Goal: Information Seeking & Learning: Learn about a topic

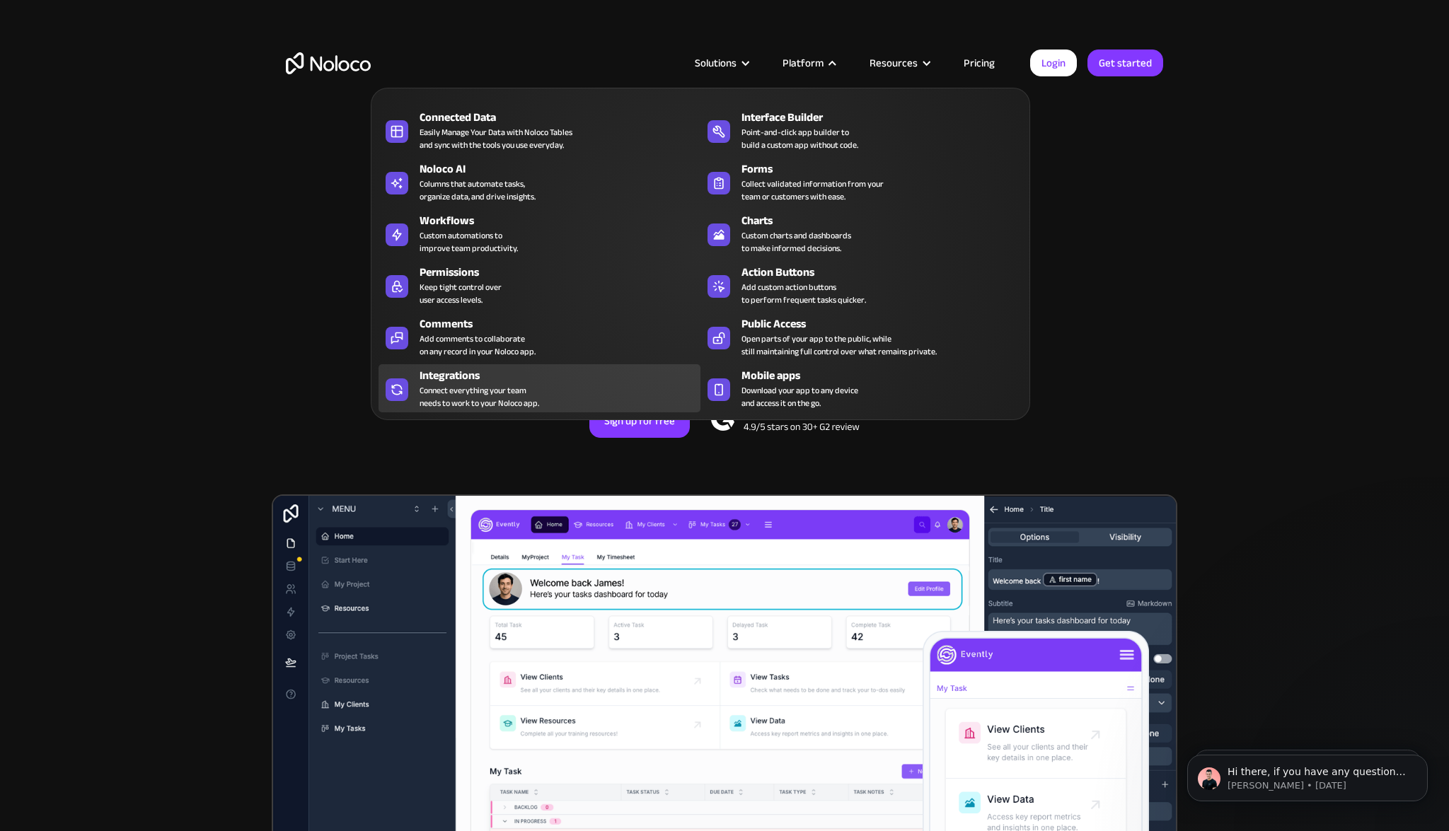
click at [534, 391] on div "Connect everything your team needs to work to your Noloco app." at bounding box center [480, 396] width 120 height 25
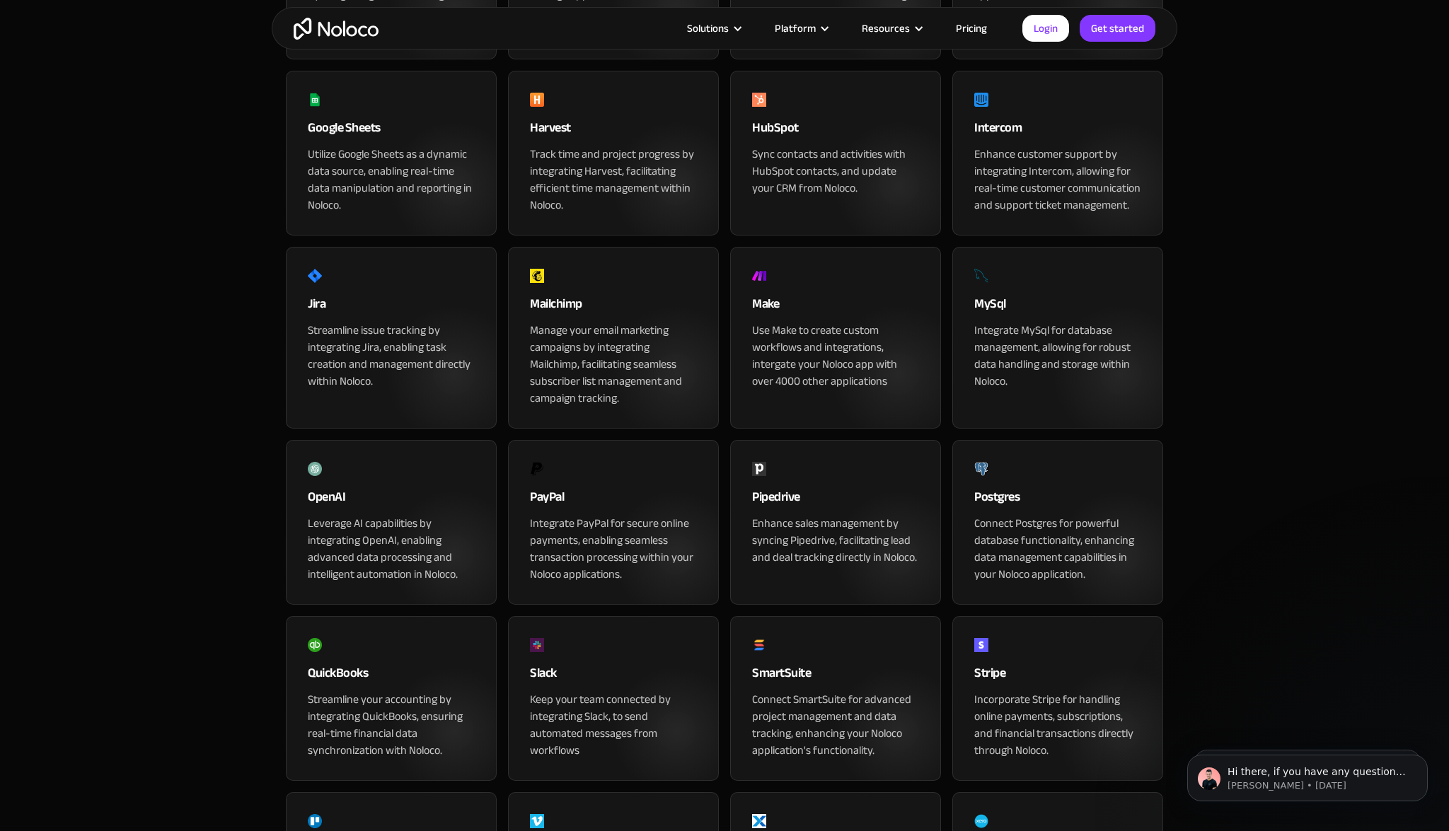
scroll to position [897, 0]
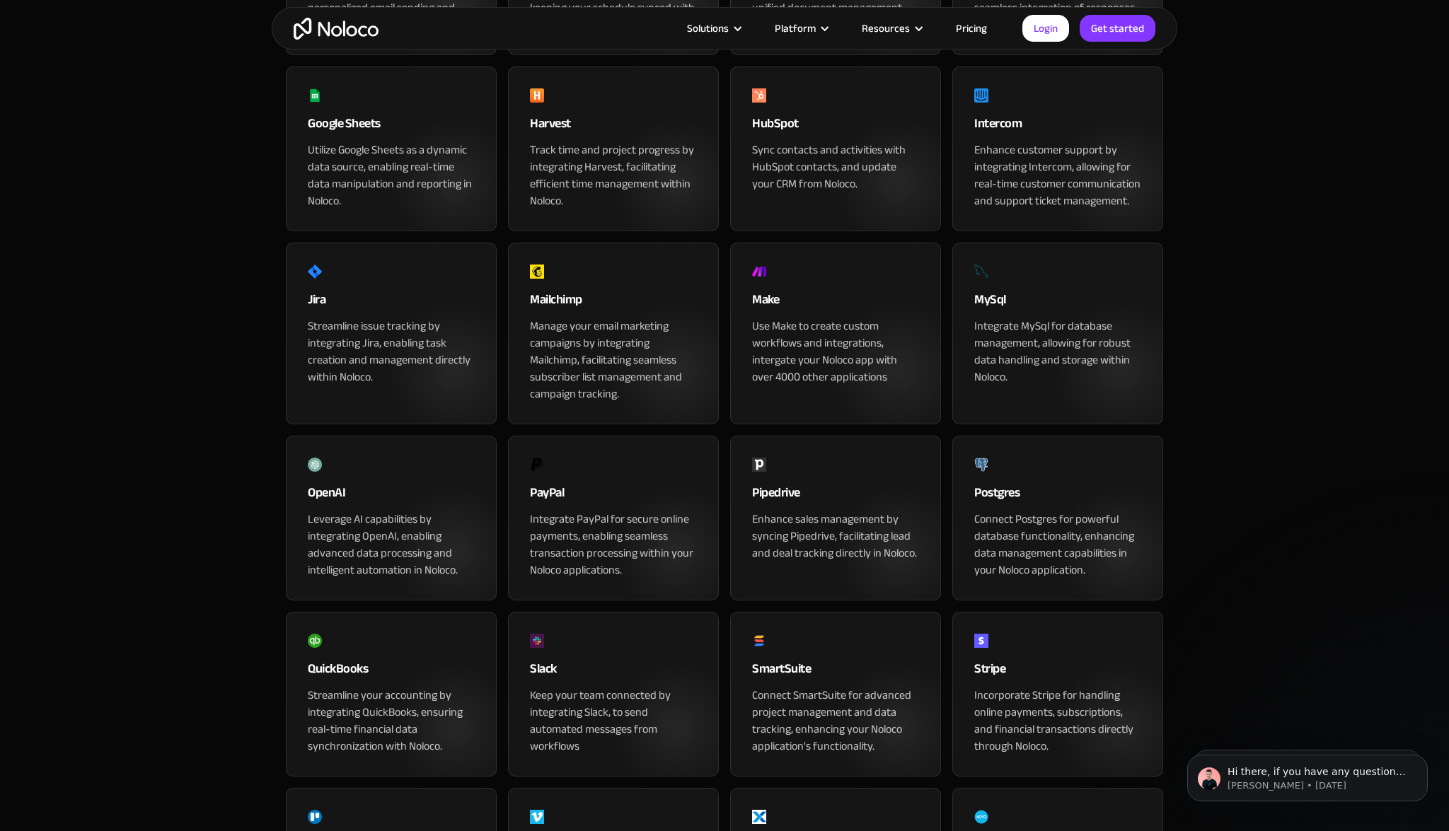
click at [849, 142] on div "HubSpot" at bounding box center [835, 127] width 167 height 28
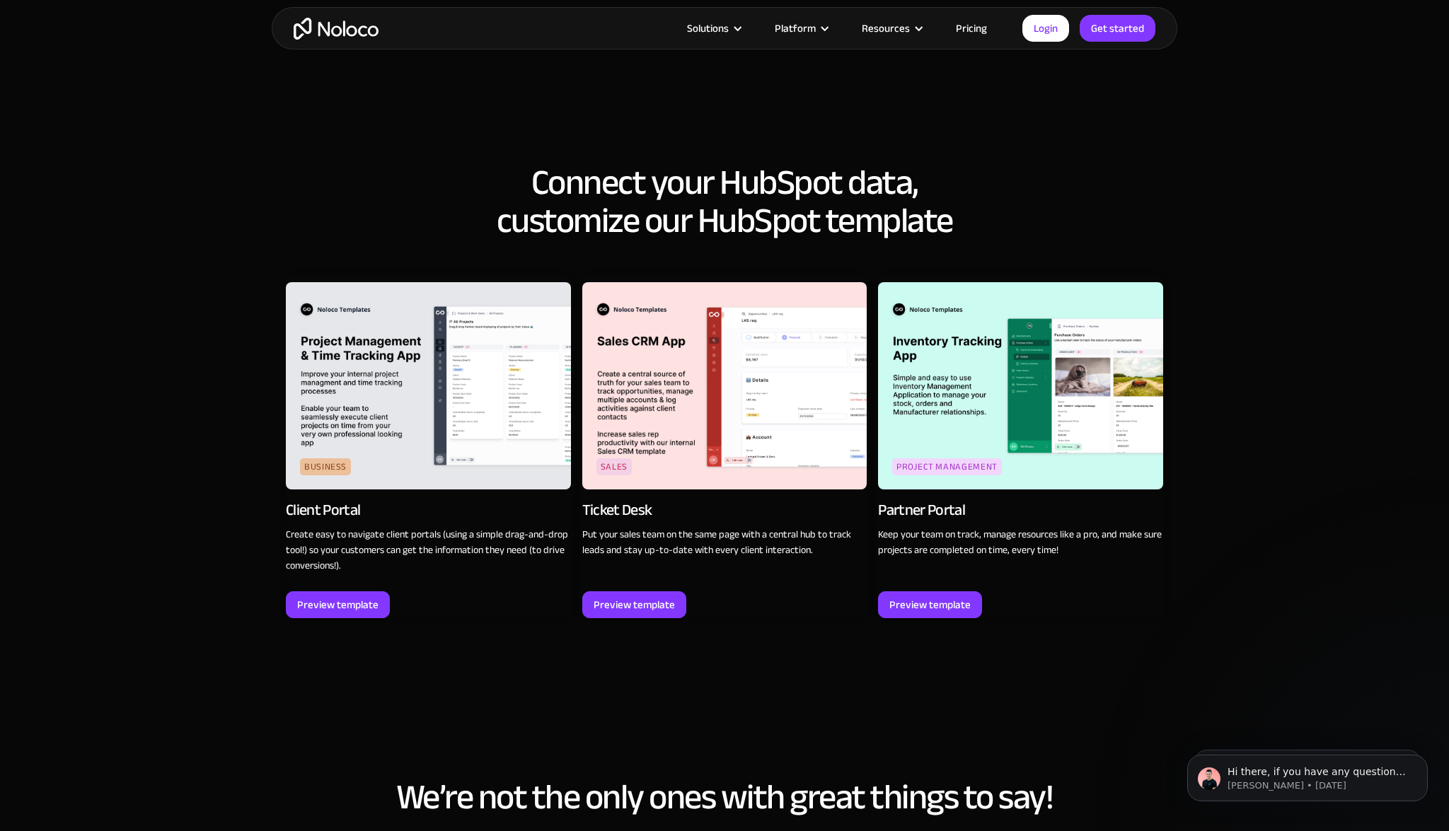
scroll to position [1275, 0]
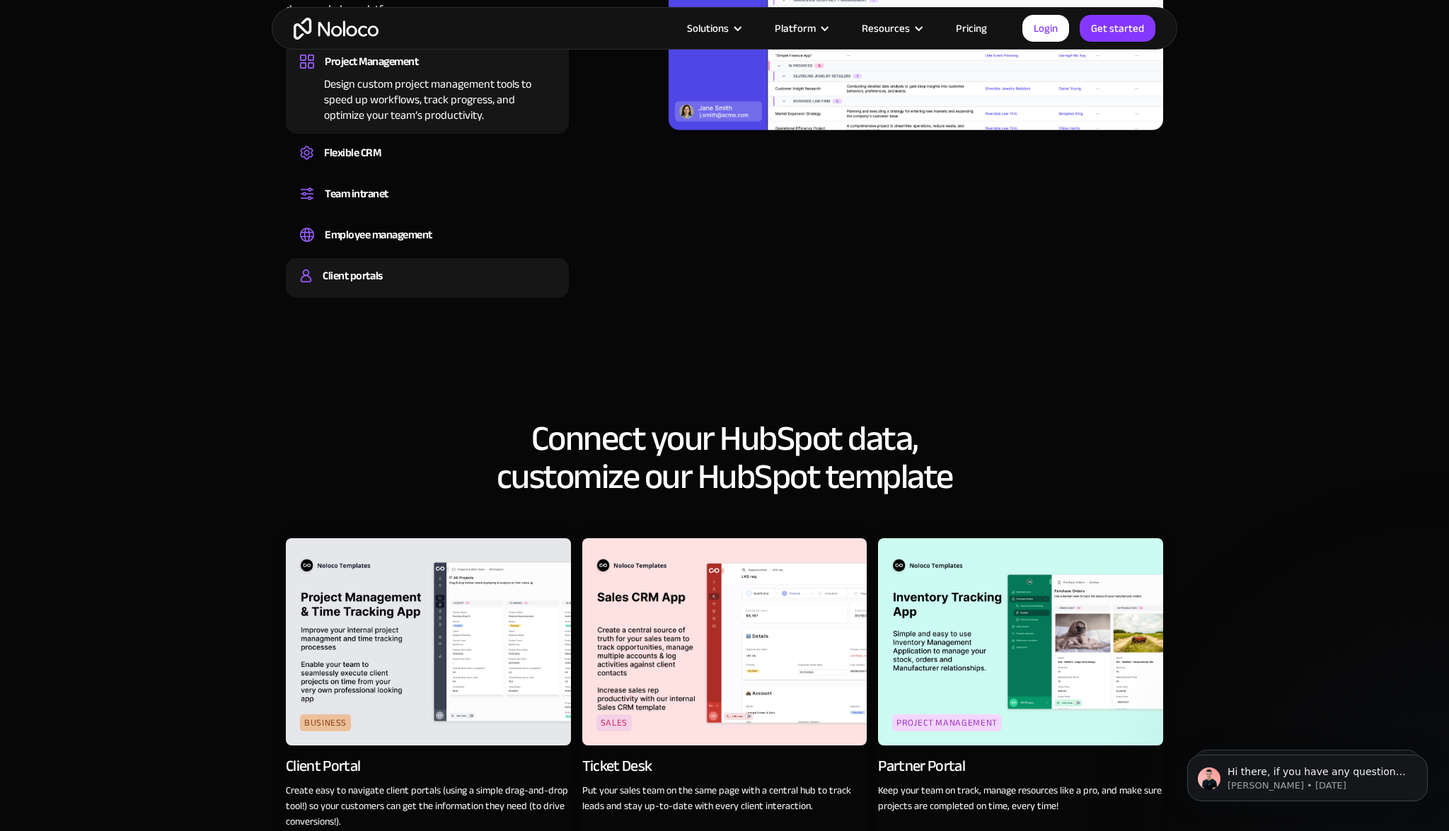
click at [347, 272] on div "Client portals" at bounding box center [352, 275] width 59 height 21
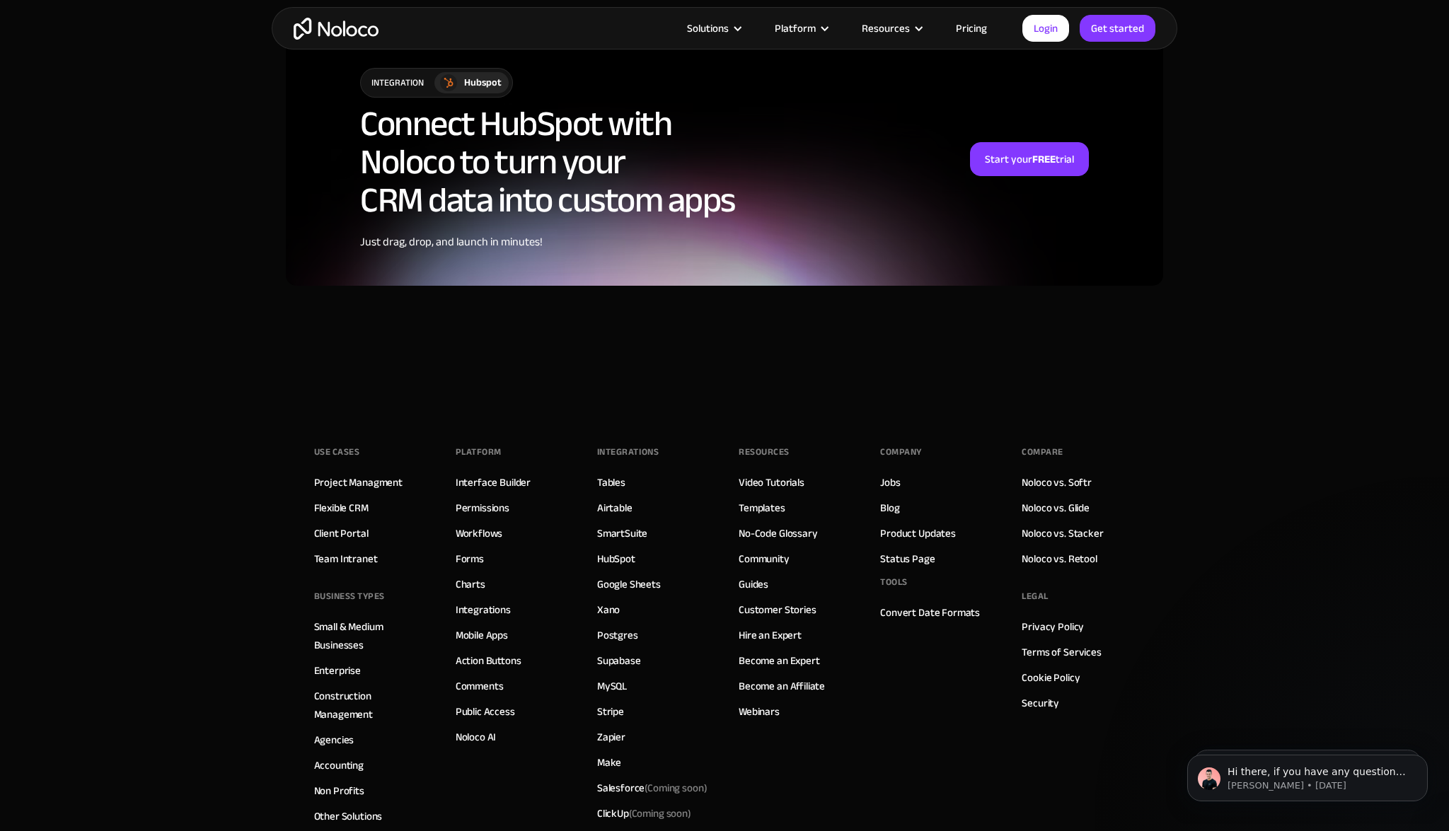
scroll to position [3636, 0]
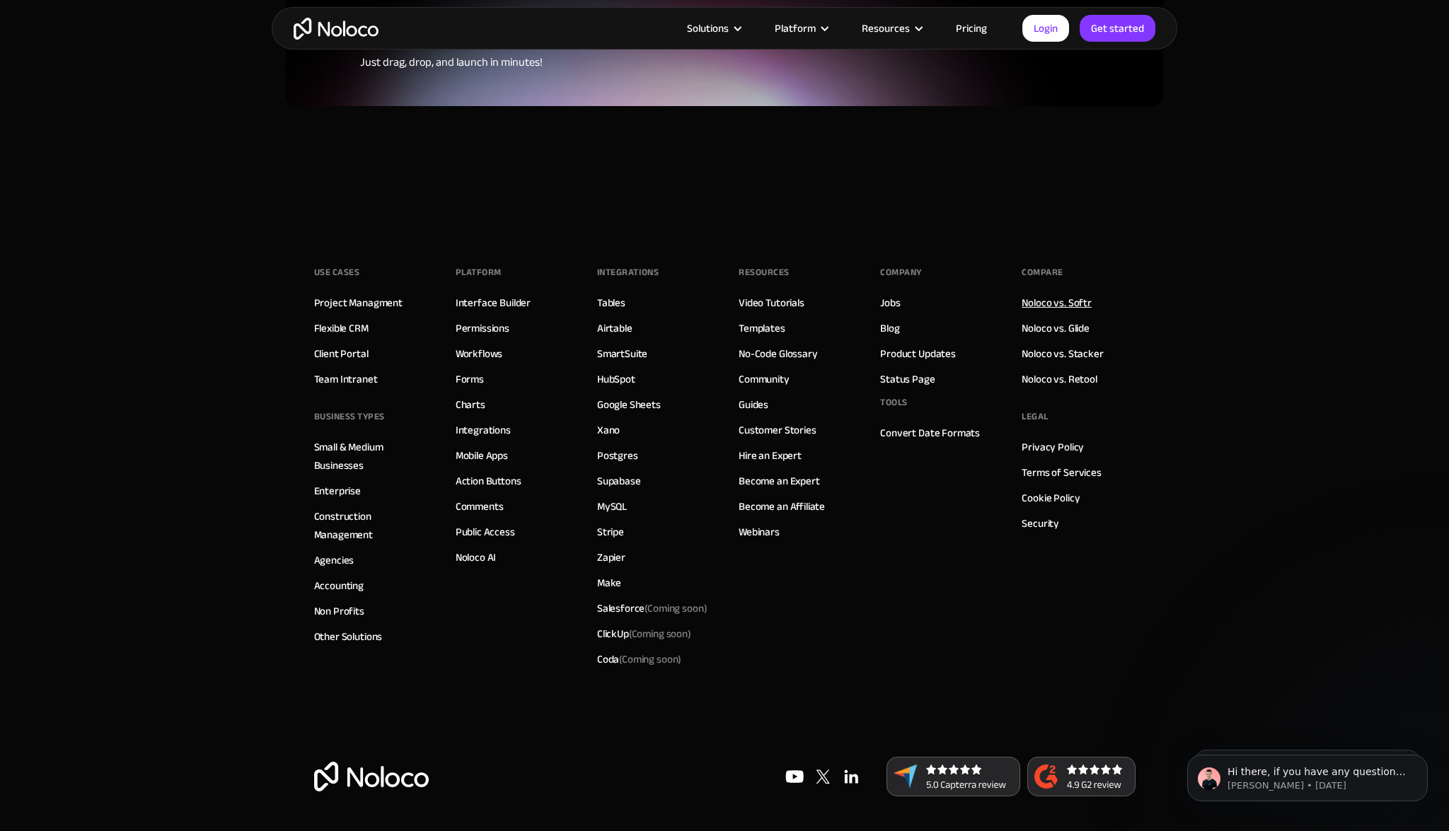
click at [1071, 302] on link "Noloco vs. Softr" at bounding box center [1057, 303] width 70 height 18
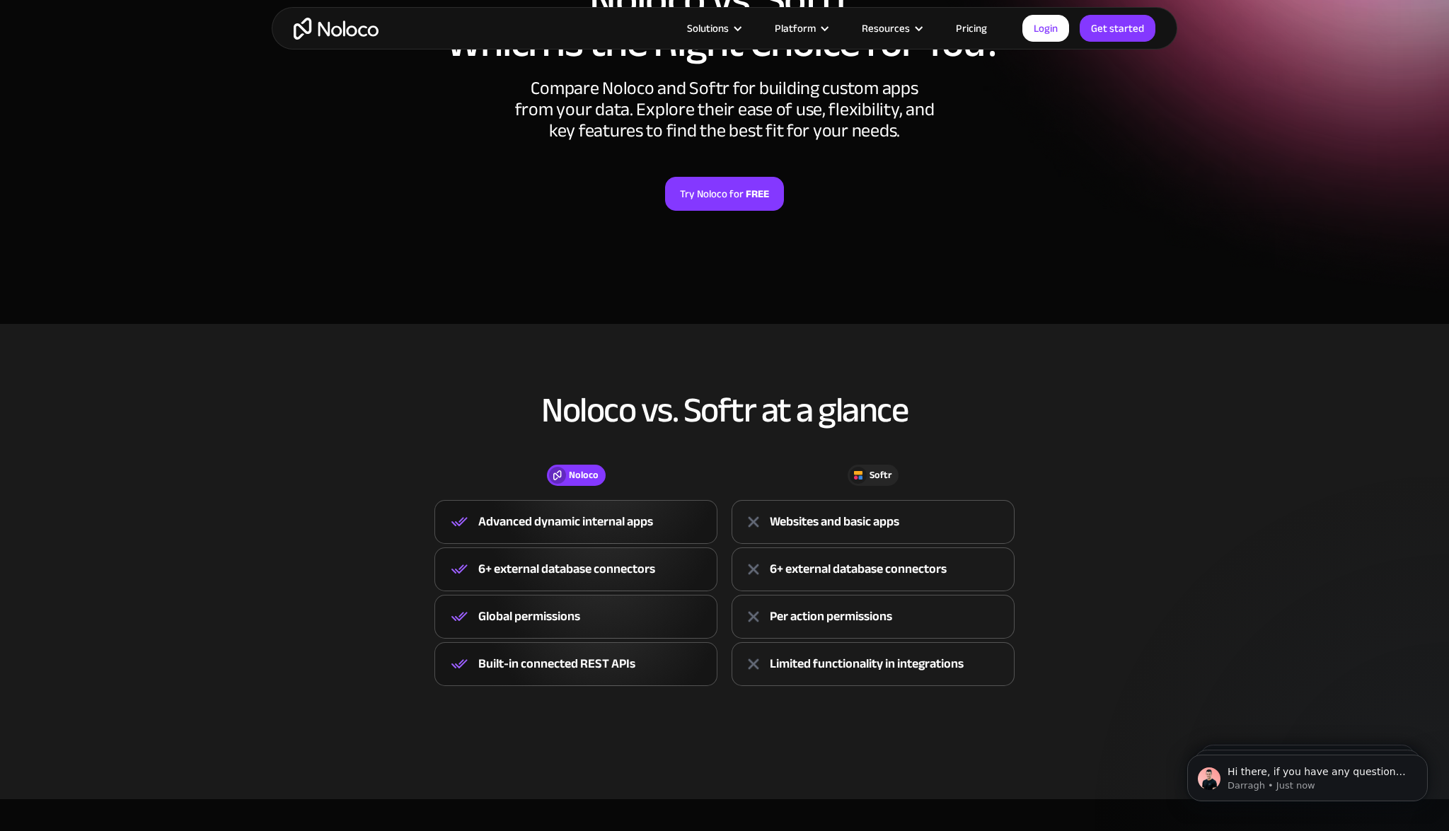
scroll to position [158, 0]
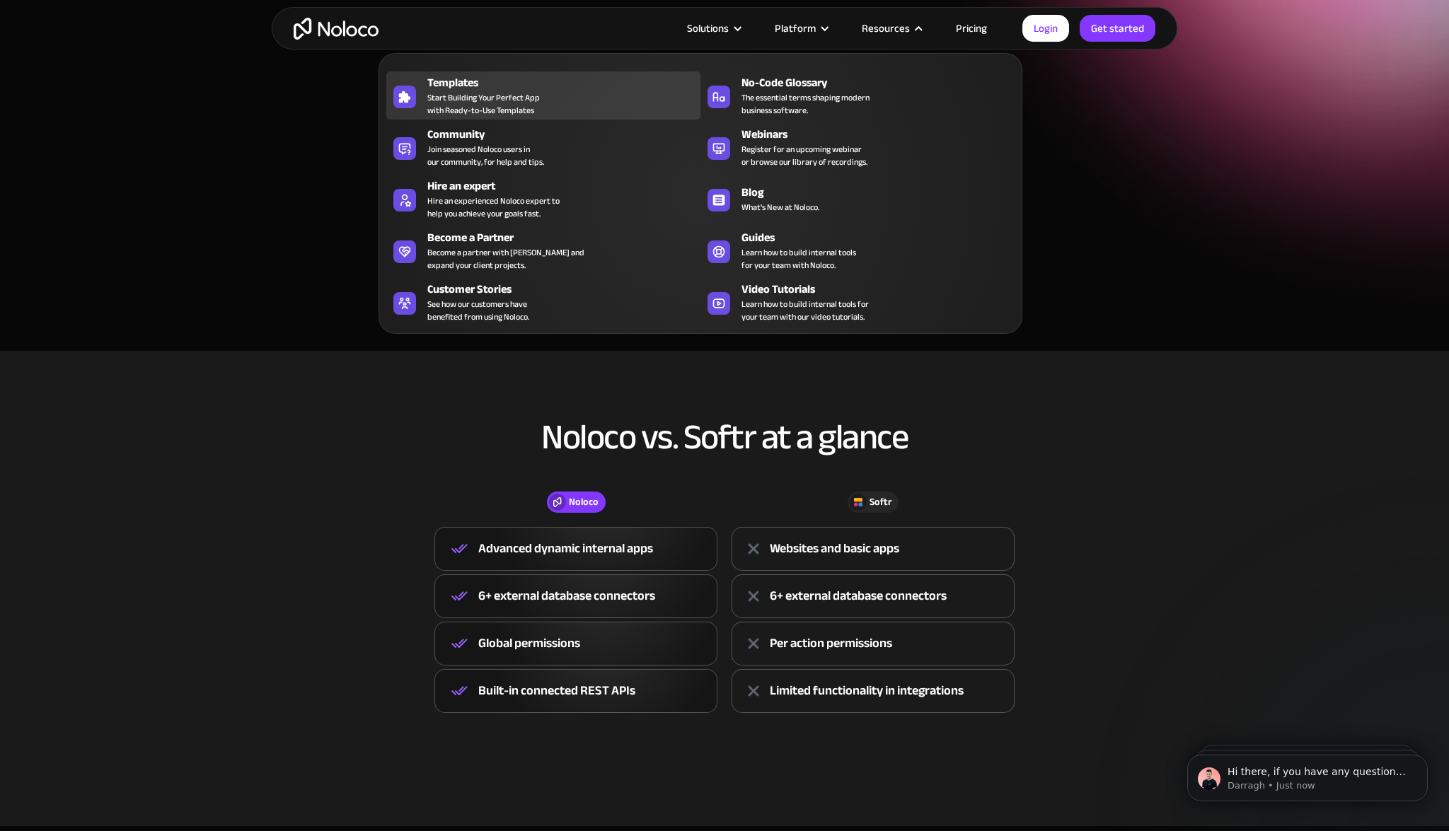
click at [500, 86] on div "Templates" at bounding box center [566, 82] width 279 height 17
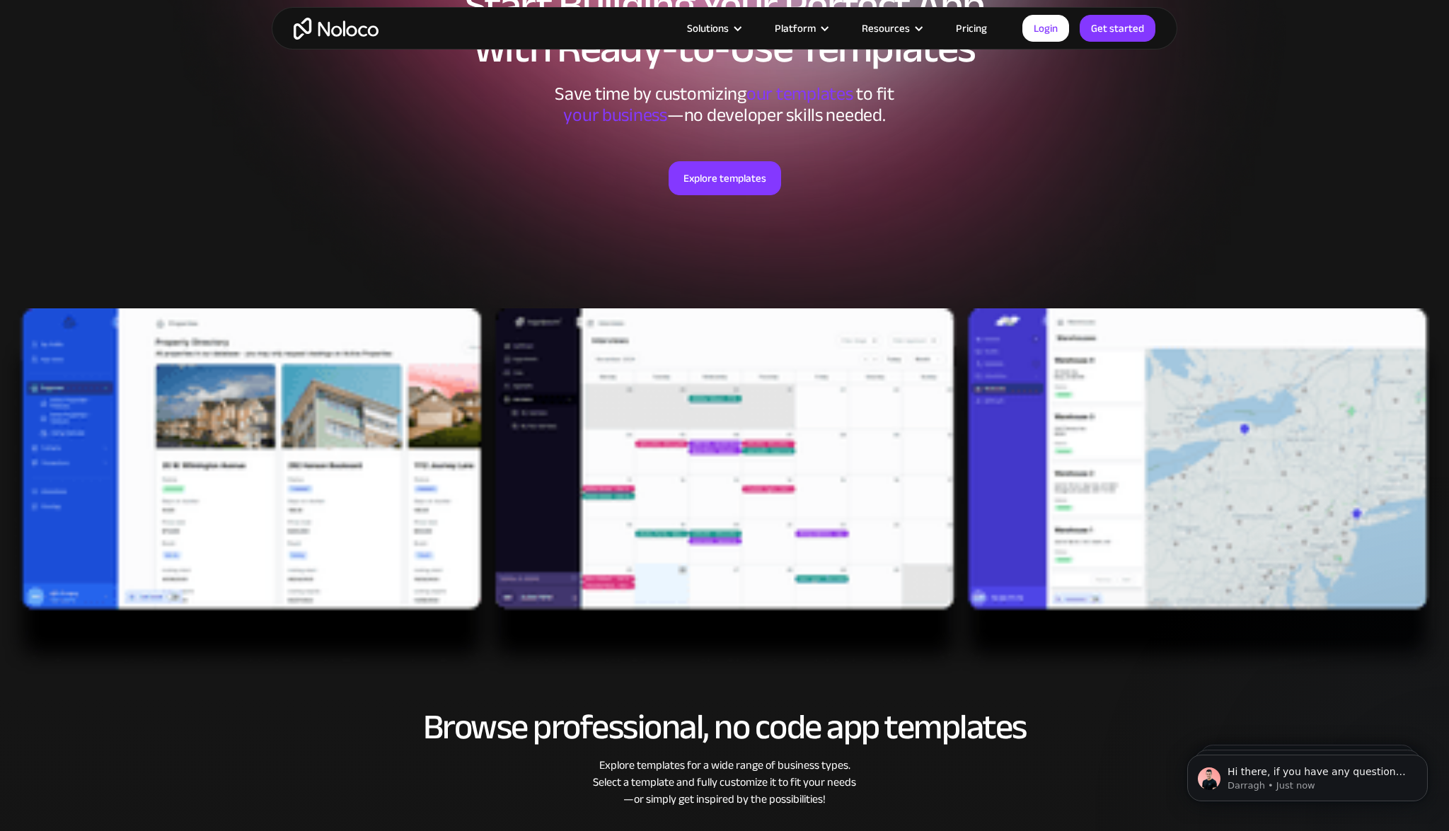
scroll to position [83, 0]
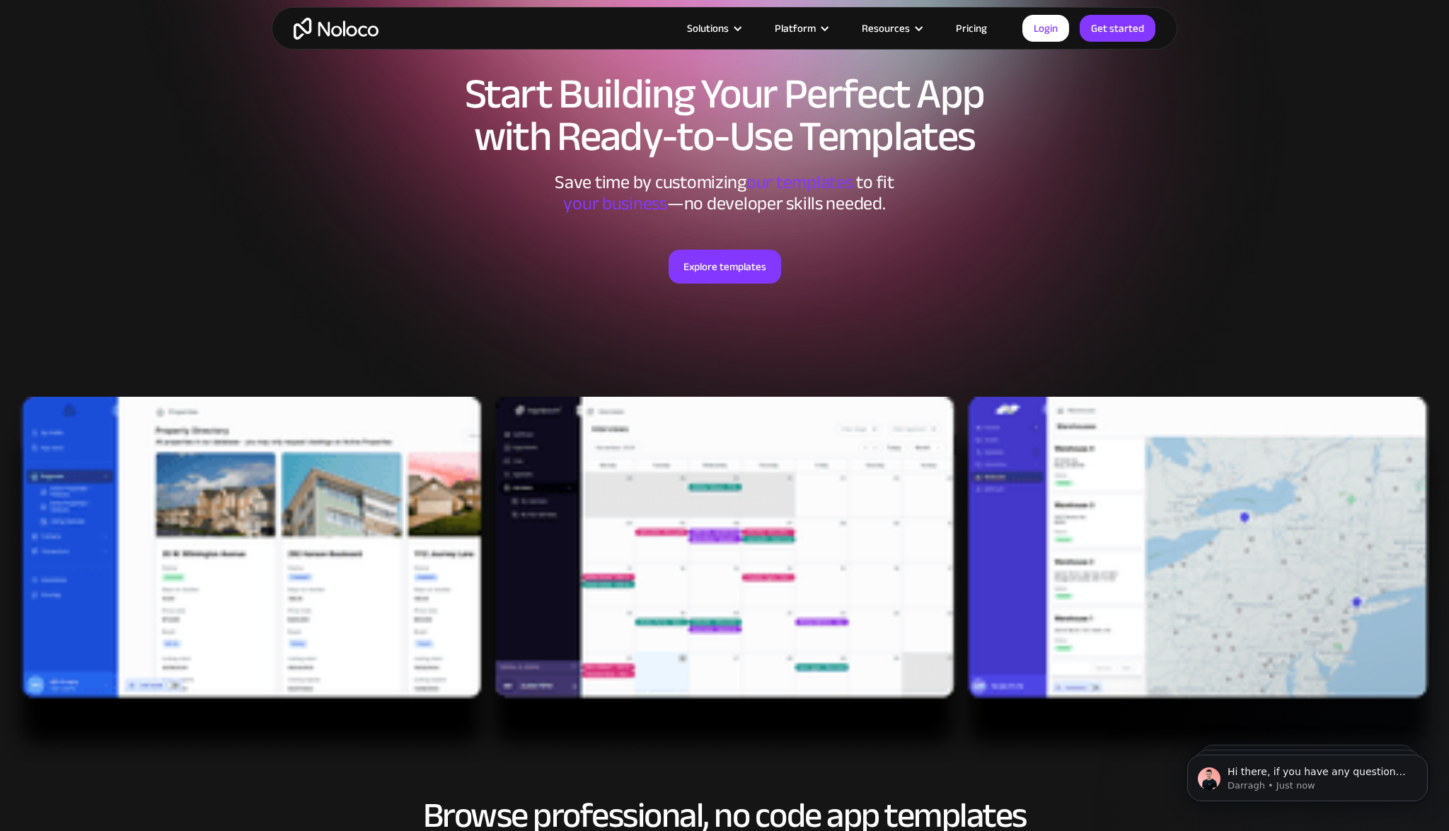
click at [574, 537] on img at bounding box center [724, 581] width 1449 height 368
click at [385, 536] on img at bounding box center [724, 581] width 1449 height 368
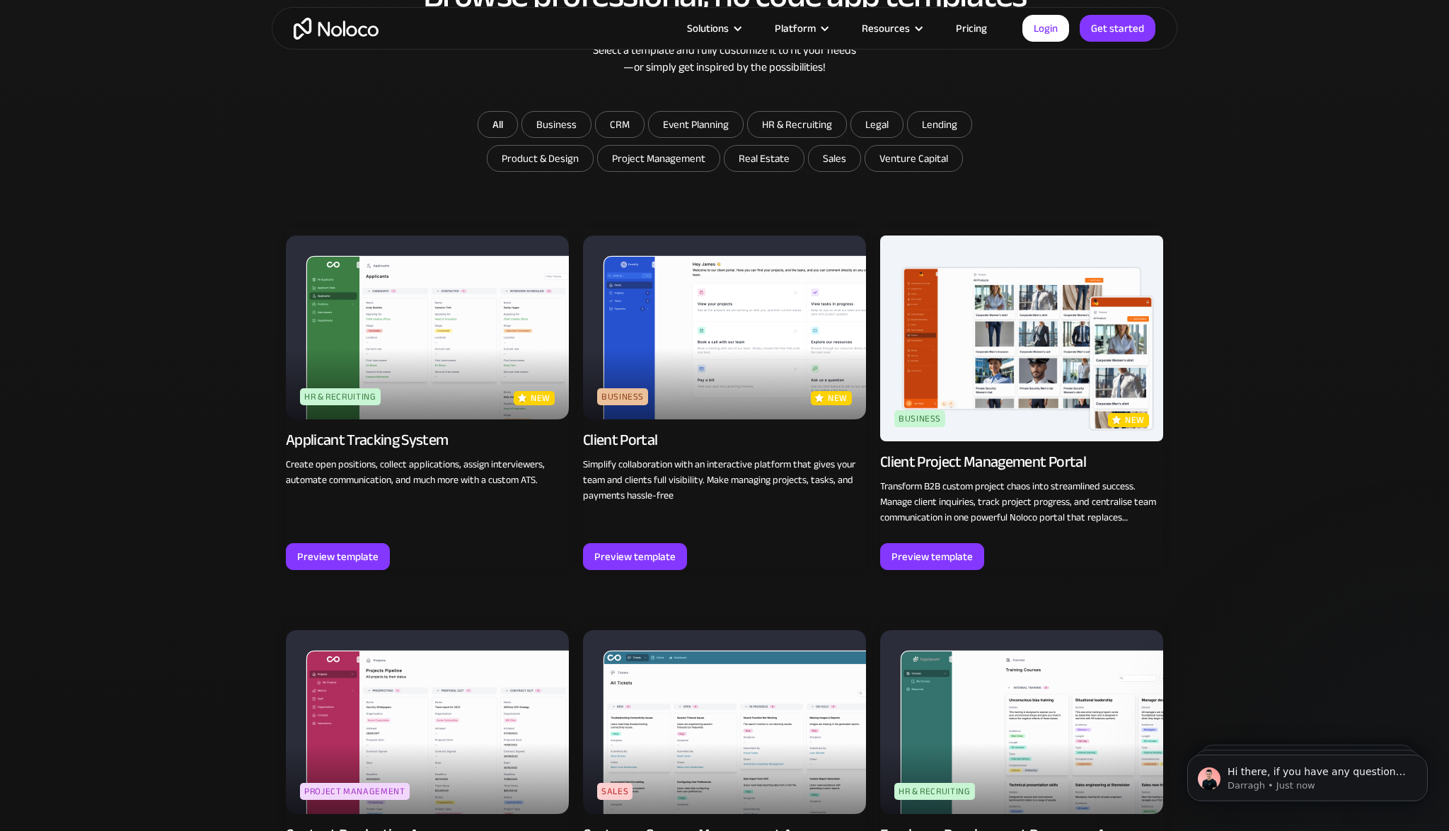
scroll to position [906, 0]
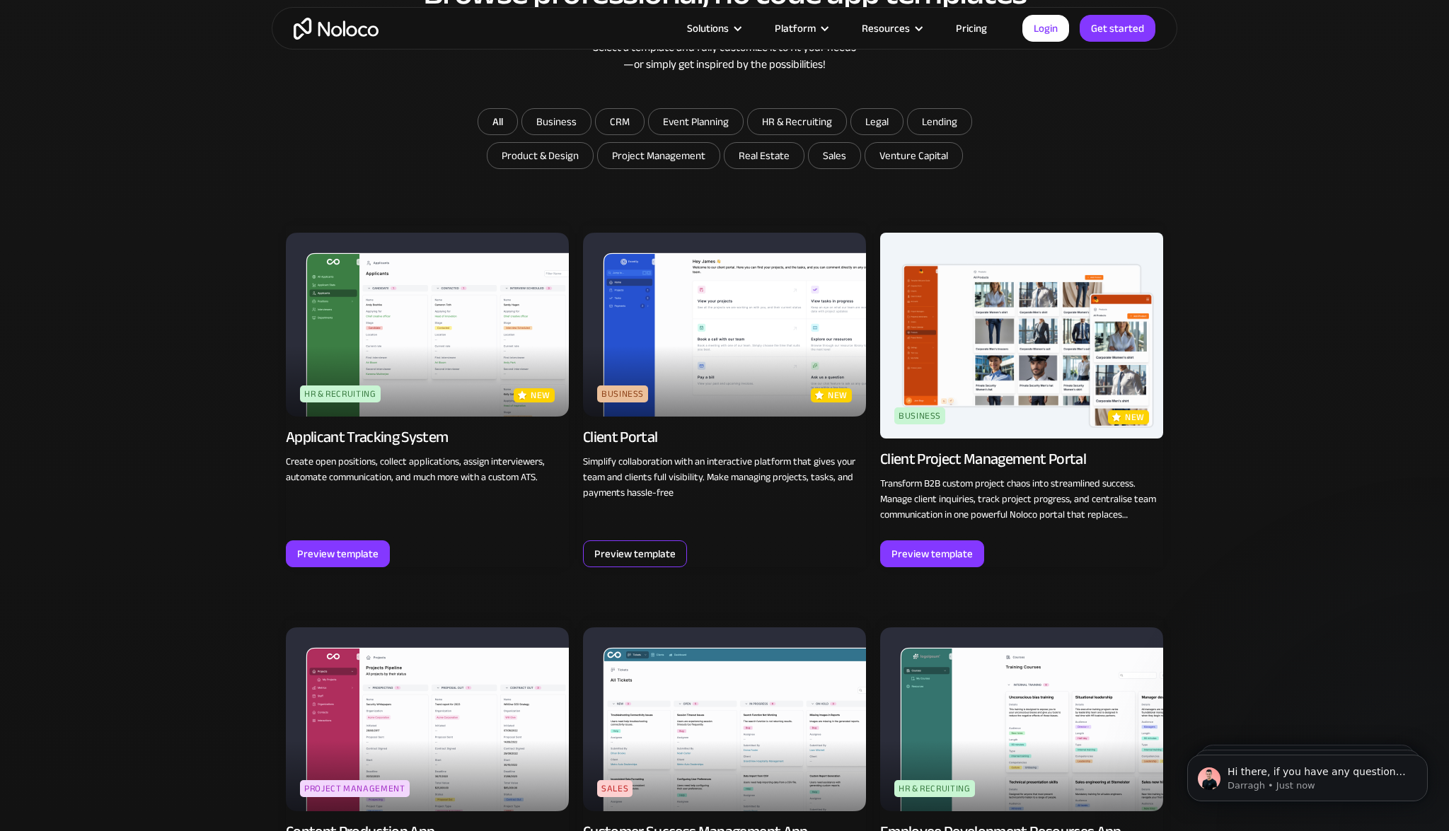
click at [640, 553] on div "Preview template" at bounding box center [634, 554] width 81 height 18
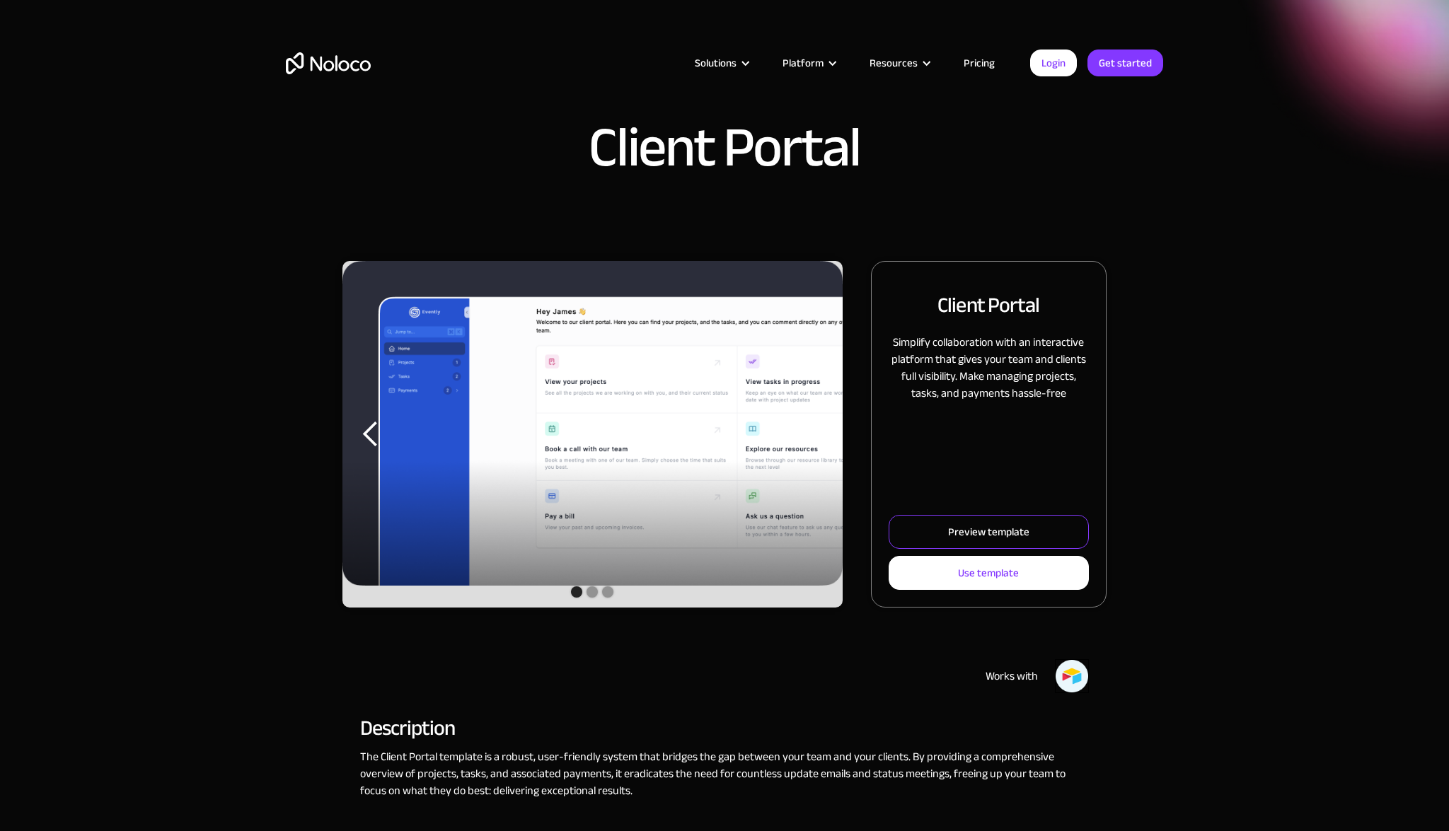
click at [959, 524] on div "Preview template" at bounding box center [988, 532] width 81 height 18
